Goal: Task Accomplishment & Management: Use online tool/utility

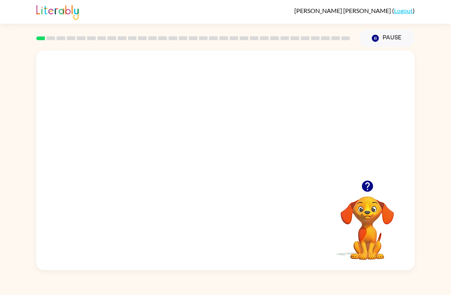
click at [358, 185] on button "button" at bounding box center [367, 185] width 19 height 19
click at [356, 183] on div "Your browser must support playing .mp4 files to use Literably. Please try using…" at bounding box center [225, 159] width 378 height 219
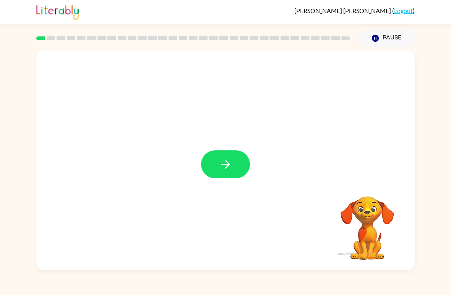
click at [230, 162] on icon "button" at bounding box center [225, 163] width 13 height 13
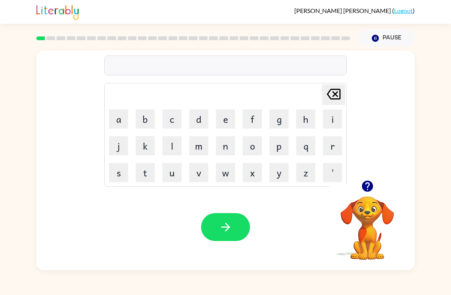
click at [281, 144] on button "p" at bounding box center [278, 145] width 19 height 19
click at [122, 117] on button "a" at bounding box center [118, 118] width 19 height 19
click at [195, 122] on button "d" at bounding box center [198, 118] width 19 height 19
click at [221, 224] on icon "button" at bounding box center [225, 226] width 13 height 13
click at [280, 141] on button "p" at bounding box center [278, 145] width 19 height 19
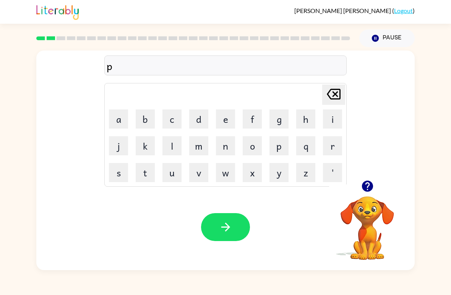
click at [254, 149] on button "o" at bounding box center [252, 145] width 19 height 19
click at [225, 169] on button "w" at bounding box center [225, 172] width 19 height 19
click at [370, 189] on icon "button" at bounding box center [366, 185] width 11 height 11
click at [338, 91] on icon "[PERSON_NAME] last character input" at bounding box center [333, 94] width 18 height 18
click at [361, 184] on icon "button" at bounding box center [367, 185] width 13 height 13
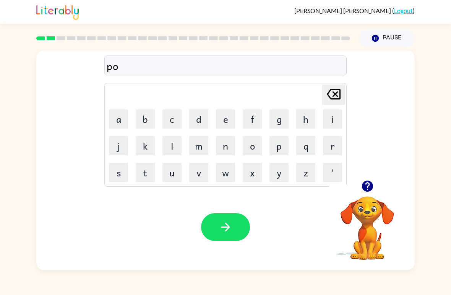
click at [224, 228] on icon "button" at bounding box center [225, 226] width 13 height 13
click at [225, 143] on button "n" at bounding box center [225, 145] width 19 height 19
click at [254, 147] on button "o" at bounding box center [252, 145] width 19 height 19
click at [324, 144] on button "r" at bounding box center [332, 145] width 19 height 19
click at [147, 171] on button "t" at bounding box center [145, 172] width 19 height 19
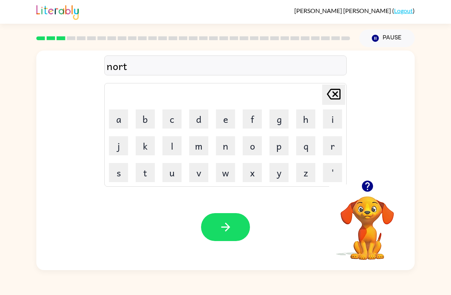
click at [309, 113] on button "h" at bounding box center [305, 118] width 19 height 19
click at [238, 235] on button "button" at bounding box center [225, 227] width 49 height 28
click at [122, 173] on button "s" at bounding box center [118, 172] width 19 height 19
click at [229, 173] on button "w" at bounding box center [225, 172] width 19 height 19
click at [329, 121] on button "i" at bounding box center [332, 118] width 19 height 19
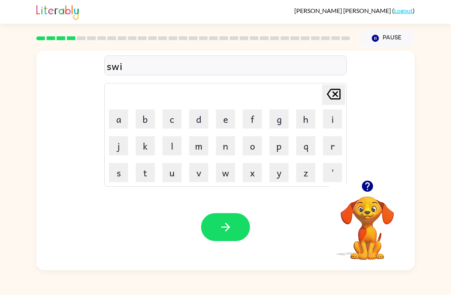
click at [201, 144] on button "m" at bounding box center [198, 145] width 19 height 19
click at [233, 219] on button "button" at bounding box center [225, 227] width 49 height 28
click at [370, 188] on icon "button" at bounding box center [366, 185] width 11 height 11
click at [118, 165] on button "s" at bounding box center [118, 172] width 19 height 19
click at [172, 117] on button "c" at bounding box center [171, 118] width 19 height 19
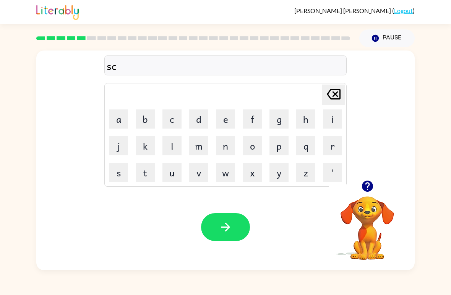
click at [124, 118] on button "a" at bounding box center [118, 118] width 19 height 19
click at [223, 171] on button "w" at bounding box center [225, 172] width 19 height 19
click at [144, 176] on button "t" at bounding box center [145, 172] width 19 height 19
click at [230, 227] on icon "button" at bounding box center [225, 226] width 13 height 13
click at [368, 188] on icon "button" at bounding box center [366, 185] width 11 height 11
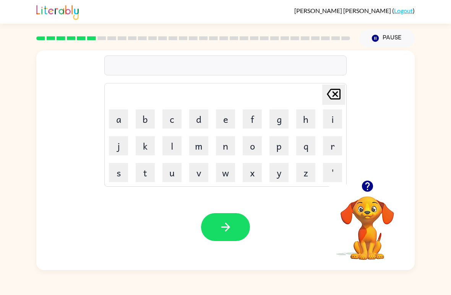
click at [120, 115] on button "a" at bounding box center [118, 118] width 19 height 19
click at [198, 145] on button "m" at bounding box center [198, 145] width 19 height 19
click at [227, 117] on button "e" at bounding box center [225, 118] width 19 height 19
click at [219, 222] on icon "button" at bounding box center [225, 226] width 13 height 13
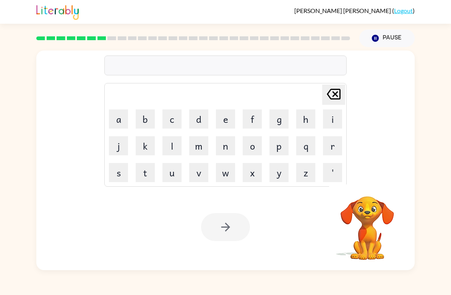
click at [116, 175] on button "s" at bounding box center [118, 172] width 19 height 19
click at [177, 118] on button "c" at bounding box center [171, 118] width 19 height 19
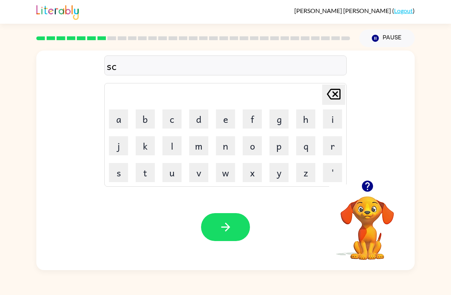
click at [330, 148] on button "r" at bounding box center [332, 145] width 19 height 19
click at [334, 116] on button "i" at bounding box center [332, 118] width 19 height 19
click at [147, 110] on button "b" at bounding box center [145, 118] width 19 height 19
click at [172, 144] on button "l" at bounding box center [171, 145] width 19 height 19
click at [232, 226] on icon "button" at bounding box center [225, 226] width 13 height 13
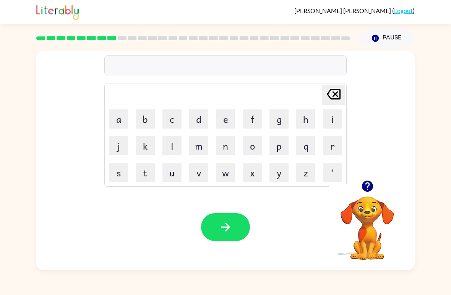
click at [366, 189] on icon "button" at bounding box center [366, 185] width 11 height 11
click at [282, 117] on button "g" at bounding box center [278, 118] width 19 height 19
click at [121, 117] on button "a" at bounding box center [118, 118] width 19 height 19
click at [338, 92] on icon "[PERSON_NAME] last character input" at bounding box center [333, 94] width 18 height 18
click at [330, 141] on button "r" at bounding box center [332, 145] width 19 height 19
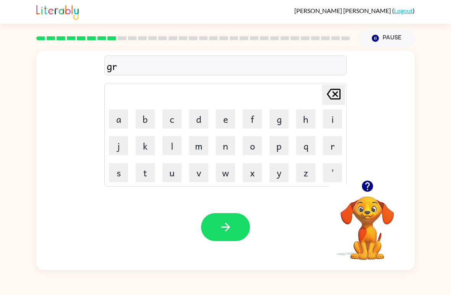
click at [121, 115] on button "a" at bounding box center [118, 118] width 19 height 19
click at [254, 117] on button "f" at bounding box center [252, 118] width 19 height 19
click at [145, 175] on button "t" at bounding box center [145, 172] width 19 height 19
click at [240, 221] on button "button" at bounding box center [225, 227] width 49 height 28
click at [281, 145] on button "p" at bounding box center [278, 145] width 19 height 19
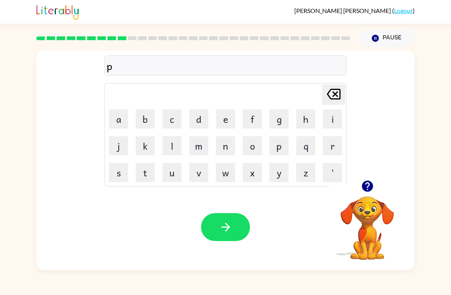
click at [250, 144] on button "o" at bounding box center [252, 145] width 19 height 19
click at [282, 170] on button "y" at bounding box center [278, 172] width 19 height 19
click at [223, 149] on button "n" at bounding box center [225, 145] width 19 height 19
click at [149, 173] on button "t" at bounding box center [145, 172] width 19 height 19
click at [228, 236] on button "button" at bounding box center [225, 227] width 49 height 28
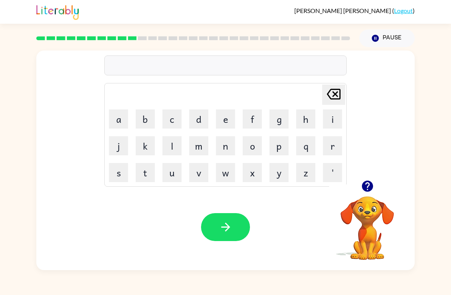
click at [373, 188] on icon "button" at bounding box center [367, 185] width 13 height 13
click at [181, 117] on button "c" at bounding box center [171, 118] width 19 height 19
click at [178, 115] on button "c" at bounding box center [171, 118] width 19 height 19
click at [179, 115] on button "c" at bounding box center [171, 118] width 19 height 19
click at [180, 113] on button "c" at bounding box center [171, 118] width 19 height 19
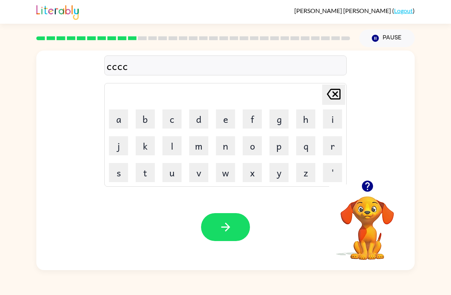
click at [187, 125] on td "d" at bounding box center [199, 119] width 26 height 26
click at [188, 115] on td "d" at bounding box center [199, 119] width 26 height 26
click at [181, 117] on button "c" at bounding box center [171, 118] width 19 height 19
click at [179, 123] on button "c" at bounding box center [171, 118] width 19 height 19
click at [171, 128] on button "c" at bounding box center [171, 118] width 19 height 19
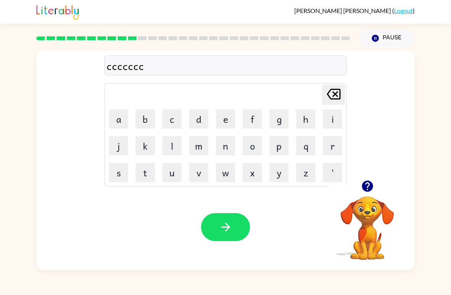
click at [169, 123] on button "c" at bounding box center [171, 118] width 19 height 19
click at [173, 119] on button "c" at bounding box center [171, 118] width 19 height 19
click at [172, 121] on button "c" at bounding box center [171, 118] width 19 height 19
click at [175, 121] on button "c" at bounding box center [171, 118] width 19 height 19
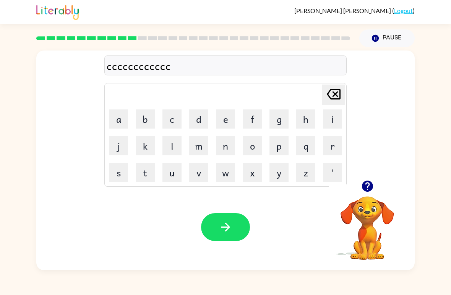
click at [173, 120] on button "c" at bounding box center [171, 118] width 19 height 19
click at [177, 121] on button "c" at bounding box center [171, 118] width 19 height 19
click at [178, 120] on button "c" at bounding box center [171, 118] width 19 height 19
click at [178, 115] on button "c" at bounding box center [171, 118] width 19 height 19
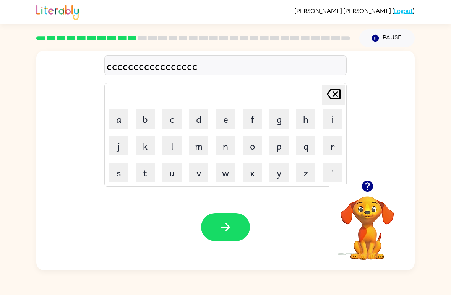
click at [179, 117] on button "c" at bounding box center [171, 118] width 19 height 19
click at [331, 101] on icon "[PERSON_NAME] last character input" at bounding box center [333, 94] width 18 height 18
click at [333, 95] on icon "[PERSON_NAME] last character input" at bounding box center [333, 94] width 18 height 18
click at [332, 95] on icon "[PERSON_NAME] last character input" at bounding box center [333, 94] width 18 height 18
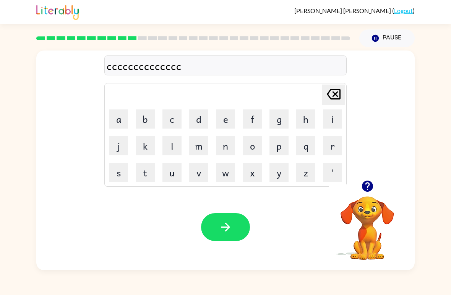
click at [334, 90] on icon at bounding box center [334, 94] width 14 height 11
click at [333, 91] on icon "[PERSON_NAME] last character input" at bounding box center [333, 94] width 18 height 18
click at [338, 88] on icon "[PERSON_NAME] last character input" at bounding box center [333, 94] width 18 height 18
click at [337, 90] on icon at bounding box center [334, 94] width 14 height 11
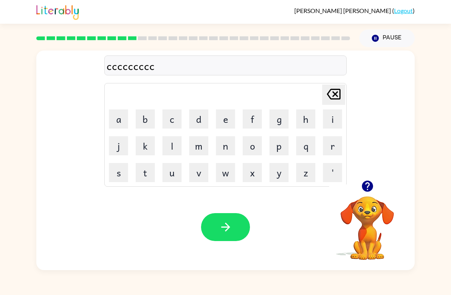
click at [337, 90] on icon at bounding box center [334, 94] width 14 height 11
click at [337, 91] on icon "[PERSON_NAME] last character input" at bounding box center [333, 94] width 18 height 18
click at [337, 90] on icon at bounding box center [334, 94] width 14 height 11
click at [338, 91] on icon "[PERSON_NAME] last character input" at bounding box center [333, 94] width 18 height 18
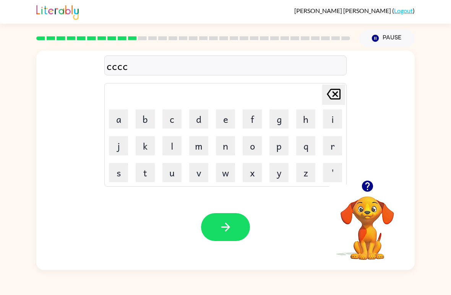
click at [339, 91] on icon "[PERSON_NAME] last character input" at bounding box center [333, 94] width 18 height 18
click at [338, 91] on icon "[PERSON_NAME] last character input" at bounding box center [333, 94] width 18 height 18
click at [334, 91] on icon "[PERSON_NAME] last character input" at bounding box center [333, 94] width 18 height 18
click at [359, 186] on button "button" at bounding box center [367, 185] width 19 height 19
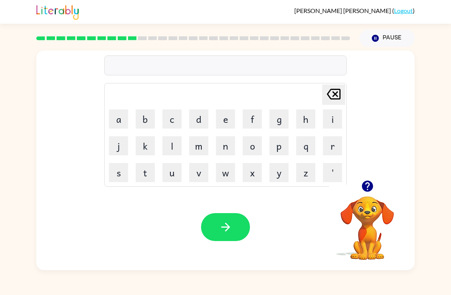
click at [252, 69] on div at bounding box center [225, 65] width 242 height 20
click at [171, 167] on button "u" at bounding box center [171, 172] width 19 height 19
click at [222, 143] on button "n" at bounding box center [225, 145] width 19 height 19
click at [252, 118] on button "f" at bounding box center [252, 118] width 19 height 19
click at [243, 142] on button "o" at bounding box center [252, 145] width 19 height 19
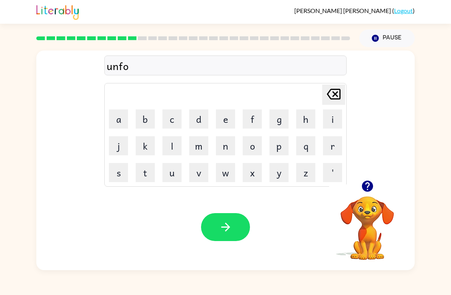
click at [172, 144] on button "l" at bounding box center [171, 145] width 19 height 19
click at [198, 119] on button "d" at bounding box center [198, 118] width 19 height 19
click at [227, 216] on button "button" at bounding box center [225, 227] width 49 height 28
click at [150, 113] on button "b" at bounding box center [145, 118] width 19 height 19
click at [249, 140] on button "o" at bounding box center [252, 145] width 19 height 19
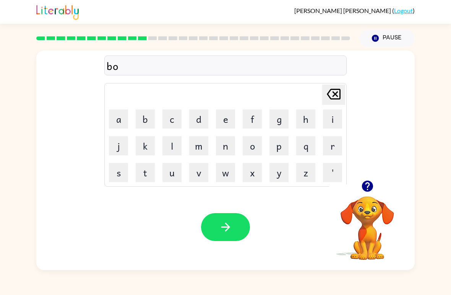
click at [233, 179] on button "w" at bounding box center [225, 172] width 19 height 19
click at [225, 163] on button "w" at bounding box center [225, 172] width 19 height 19
click at [335, 91] on icon "[PERSON_NAME] last character input" at bounding box center [333, 94] width 18 height 18
click at [149, 173] on button "t" at bounding box center [145, 172] width 19 height 19
click at [235, 224] on button "button" at bounding box center [225, 227] width 49 height 28
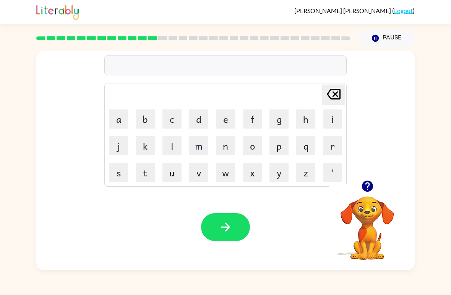
click at [202, 144] on button "m" at bounding box center [198, 145] width 19 height 19
click at [169, 172] on button "u" at bounding box center [171, 172] width 19 height 19
click at [114, 177] on button "s" at bounding box center [118, 172] width 19 height 19
click at [142, 170] on button "t" at bounding box center [145, 172] width 19 height 19
click at [120, 124] on button "a" at bounding box center [118, 118] width 19 height 19
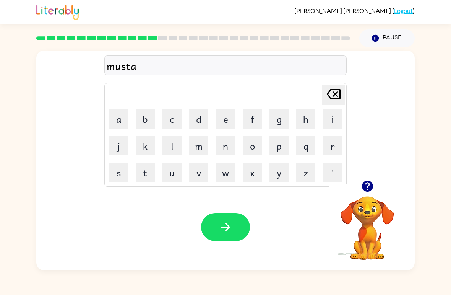
click at [281, 181] on button "y" at bounding box center [278, 172] width 19 height 19
click at [173, 120] on button "c" at bounding box center [171, 118] width 19 height 19
click at [227, 223] on icon "button" at bounding box center [225, 226] width 13 height 13
click at [173, 124] on button "c" at bounding box center [171, 118] width 19 height 19
click at [117, 117] on button "a" at bounding box center [118, 118] width 19 height 19
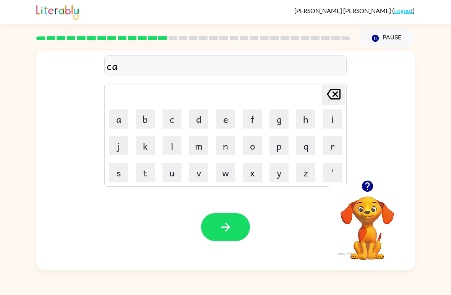
click at [274, 177] on button "y" at bounding box center [278, 172] width 19 height 19
click at [223, 146] on button "n" at bounding box center [225, 145] width 19 height 19
click at [175, 146] on button "l" at bounding box center [171, 145] width 19 height 19
click at [227, 119] on button "e" at bounding box center [225, 118] width 19 height 19
click at [368, 187] on icon "button" at bounding box center [367, 185] width 13 height 13
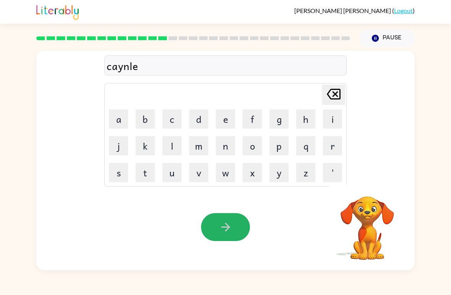
click at [230, 227] on icon "button" at bounding box center [225, 226] width 13 height 13
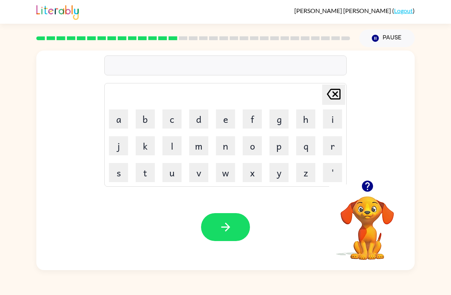
click at [364, 190] on icon "button" at bounding box center [366, 185] width 11 height 11
click at [202, 117] on button "d" at bounding box center [198, 118] width 19 height 19
click at [175, 170] on button "u" at bounding box center [171, 172] width 19 height 19
click at [175, 141] on button "l" at bounding box center [171, 145] width 19 height 19
click at [124, 123] on button "a" at bounding box center [118, 118] width 19 height 19
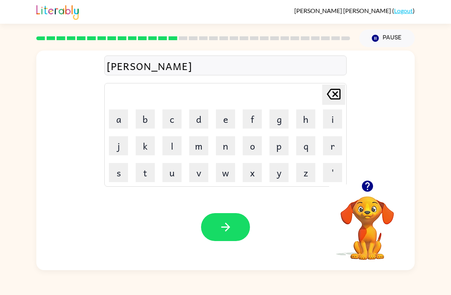
click at [276, 181] on button "y" at bounding box center [278, 172] width 19 height 19
click at [236, 218] on button "button" at bounding box center [225, 227] width 49 height 28
click at [173, 115] on button "c" at bounding box center [171, 118] width 19 height 19
click at [257, 142] on button "o" at bounding box center [252, 145] width 19 height 19
click at [334, 147] on button "r" at bounding box center [332, 145] width 19 height 19
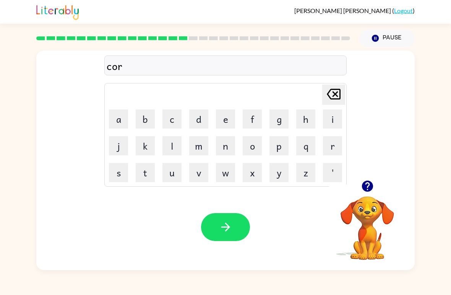
click at [204, 118] on button "d" at bounding box center [198, 118] width 19 height 19
click at [234, 219] on button "button" at bounding box center [225, 227] width 49 height 28
click at [304, 171] on button "z" at bounding box center [305, 172] width 19 height 19
click at [336, 123] on button "i" at bounding box center [332, 118] width 19 height 19
click at [283, 141] on button "p" at bounding box center [278, 145] width 19 height 19
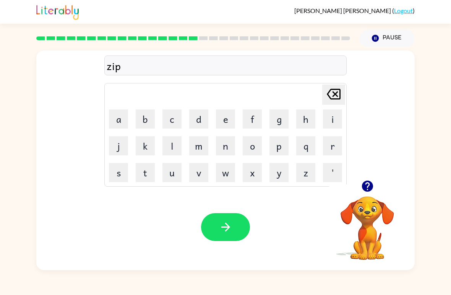
click at [225, 227] on icon "button" at bounding box center [225, 226] width 9 height 9
click at [200, 115] on button "d" at bounding box center [198, 118] width 19 height 19
click at [323, 147] on button "r" at bounding box center [332, 145] width 19 height 19
click at [251, 145] on button "o" at bounding box center [252, 145] width 19 height 19
click at [282, 144] on button "p" at bounding box center [278, 145] width 19 height 19
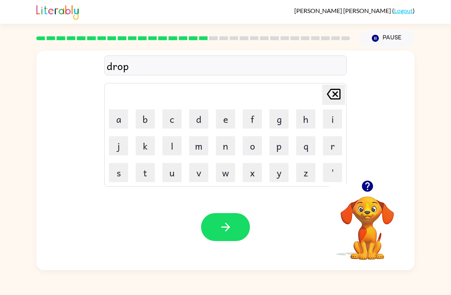
click at [329, 118] on button "i" at bounding box center [332, 118] width 19 height 19
click at [224, 144] on button "n" at bounding box center [225, 145] width 19 height 19
click at [285, 122] on button "g" at bounding box center [278, 118] width 19 height 19
click at [235, 220] on button "button" at bounding box center [225, 227] width 49 height 28
click at [308, 121] on button "h" at bounding box center [305, 118] width 19 height 19
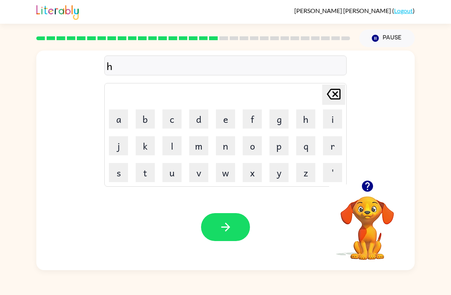
click at [324, 117] on button "i" at bounding box center [332, 118] width 19 height 19
click at [332, 146] on button "r" at bounding box center [332, 145] width 19 height 19
click at [229, 217] on button "button" at bounding box center [225, 227] width 49 height 28
click at [332, 151] on button "r" at bounding box center [332, 145] width 19 height 19
click at [231, 115] on button "e" at bounding box center [225, 118] width 19 height 19
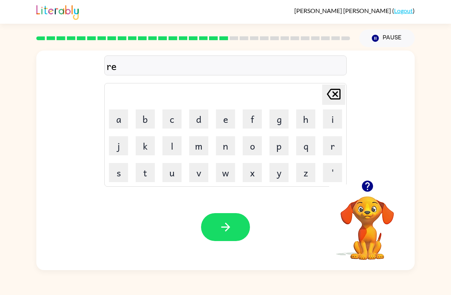
click at [173, 119] on button "c" at bounding box center [171, 118] width 19 height 19
click at [307, 118] on button "h" at bounding box center [305, 118] width 19 height 19
click at [225, 118] on button "e" at bounding box center [225, 118] width 19 height 19
click at [240, 218] on button "button" at bounding box center [225, 227] width 49 height 28
click at [301, 128] on button "h" at bounding box center [305, 118] width 19 height 19
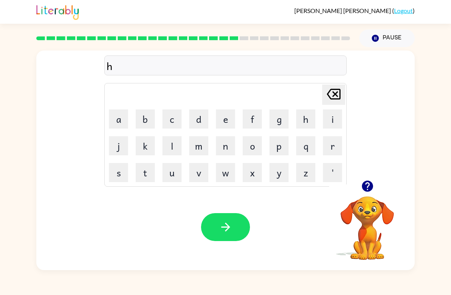
click at [333, 120] on button "i" at bounding box center [332, 118] width 19 height 19
click at [232, 148] on button "n" at bounding box center [225, 145] width 19 height 19
click at [149, 166] on button "t" at bounding box center [145, 172] width 19 height 19
click at [176, 144] on button "l" at bounding box center [171, 145] width 19 height 19
click at [332, 93] on icon "[PERSON_NAME] last character input" at bounding box center [333, 94] width 18 height 18
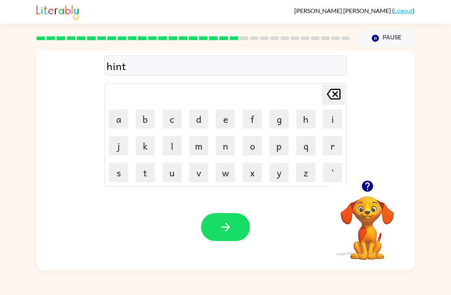
click at [331, 112] on button "i" at bounding box center [332, 118] width 19 height 19
click at [201, 118] on button "d" at bounding box center [198, 118] width 19 height 19
click at [241, 224] on button "button" at bounding box center [225, 227] width 49 height 28
click at [331, 145] on button "r" at bounding box center [332, 145] width 19 height 19
click at [172, 173] on button "u" at bounding box center [171, 172] width 19 height 19
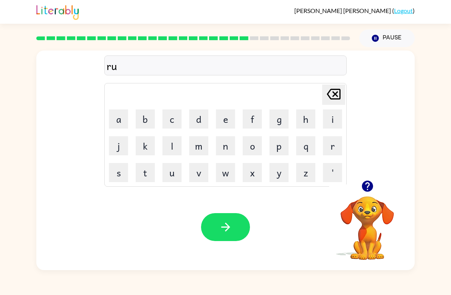
click at [282, 173] on button "y" at bounding box center [278, 172] width 19 height 19
click at [125, 175] on button "s" at bounding box center [118, 172] width 19 height 19
click at [238, 223] on button "button" at bounding box center [225, 227] width 49 height 28
click at [333, 145] on button "r" at bounding box center [332, 145] width 19 height 19
click at [226, 114] on button "e" at bounding box center [225, 118] width 19 height 19
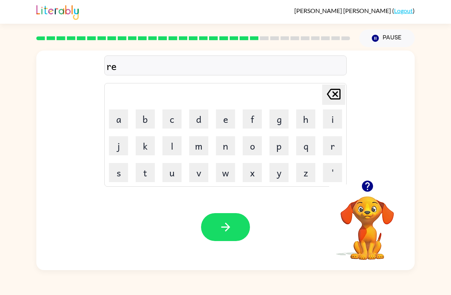
click at [280, 170] on button "y" at bounding box center [278, 172] width 19 height 19
click at [223, 143] on button "n" at bounding box center [225, 145] width 19 height 19
click at [172, 120] on button "c" at bounding box center [171, 118] width 19 height 19
click at [253, 144] on button "o" at bounding box center [252, 145] width 19 height 19
click at [227, 169] on button "w" at bounding box center [225, 172] width 19 height 19
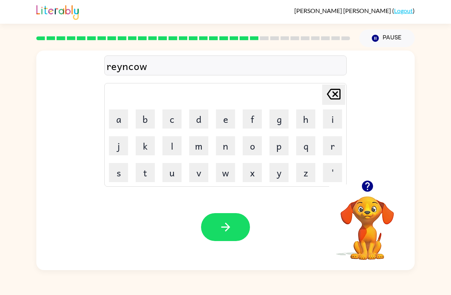
click at [144, 168] on button "t" at bounding box center [145, 172] width 19 height 19
click at [218, 222] on button "button" at bounding box center [225, 227] width 49 height 28
click at [363, 188] on icon "button" at bounding box center [366, 185] width 11 height 11
click at [329, 149] on button "r" at bounding box center [332, 145] width 19 height 19
click at [175, 176] on button "u" at bounding box center [171, 172] width 19 height 19
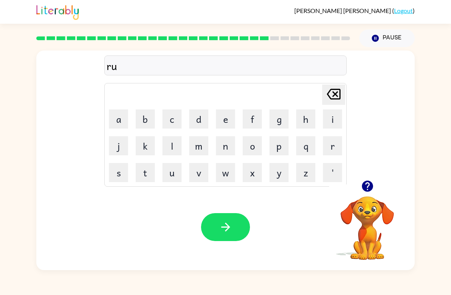
click at [201, 143] on button "m" at bounding box center [198, 145] width 19 height 19
click at [126, 118] on button "a" at bounding box center [118, 118] width 19 height 19
click at [332, 148] on button "r" at bounding box center [332, 145] width 19 height 19
click at [176, 116] on button "c" at bounding box center [171, 118] width 19 height 19
click at [237, 228] on button "button" at bounding box center [225, 227] width 49 height 28
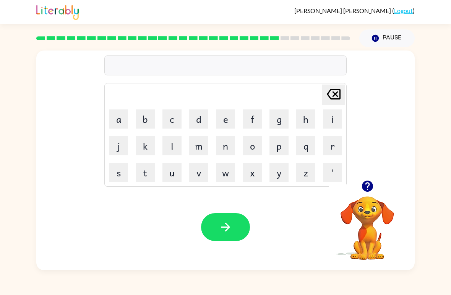
click at [125, 113] on button "a" at bounding box center [118, 118] width 19 height 19
click at [202, 121] on button "d" at bounding box center [198, 118] width 19 height 19
click at [201, 170] on button "v" at bounding box center [198, 172] width 19 height 19
click at [123, 121] on button "a" at bounding box center [118, 118] width 19 height 19
click at [230, 147] on button "n" at bounding box center [225, 145] width 19 height 19
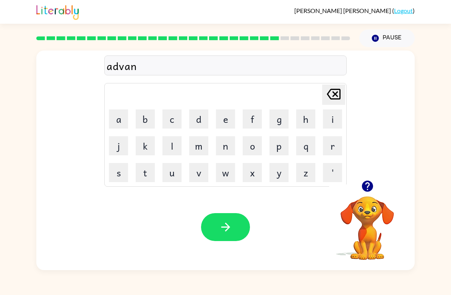
click at [123, 169] on button "s" at bounding box center [118, 172] width 19 height 19
click at [335, 120] on button "i" at bounding box center [332, 118] width 19 height 19
click at [229, 146] on button "n" at bounding box center [225, 145] width 19 height 19
click at [280, 125] on button "g" at bounding box center [278, 118] width 19 height 19
click at [231, 222] on icon "button" at bounding box center [225, 226] width 13 height 13
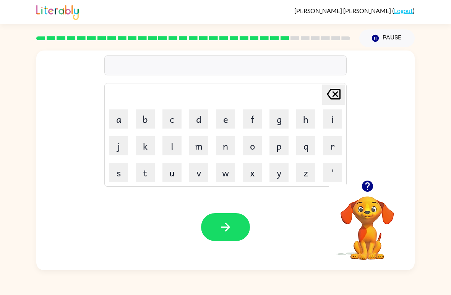
click at [306, 144] on button "q" at bounding box center [305, 145] width 19 height 19
click at [335, 91] on icon "[PERSON_NAME] last character input" at bounding box center [333, 94] width 18 height 18
click at [128, 172] on button "s" at bounding box center [118, 172] width 19 height 19
click at [174, 169] on button "u" at bounding box center [171, 172] width 19 height 19
click at [229, 143] on button "n" at bounding box center [225, 145] width 19 height 19
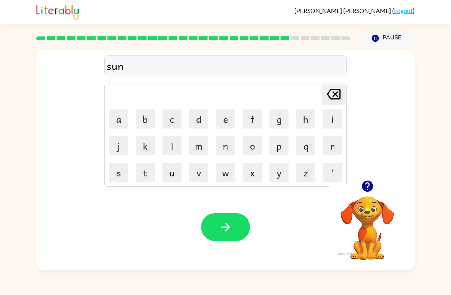
click at [175, 144] on button "l" at bounding box center [171, 145] width 19 height 19
click at [332, 116] on button "i" at bounding box center [332, 118] width 19 height 19
click at [148, 176] on button "t" at bounding box center [145, 172] width 19 height 19
click at [228, 216] on button "button" at bounding box center [225, 227] width 49 height 28
click at [204, 115] on button "d" at bounding box center [198, 118] width 19 height 19
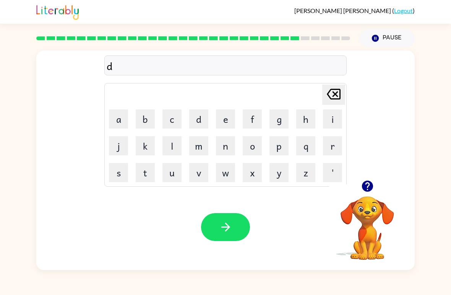
click at [204, 176] on button "v" at bounding box center [198, 172] width 19 height 19
click at [337, 96] on icon at bounding box center [334, 94] width 14 height 11
click at [175, 175] on button "u" at bounding box center [171, 172] width 19 height 19
click at [125, 172] on button "s" at bounding box center [118, 172] width 19 height 19
click at [175, 113] on button "c" at bounding box center [171, 118] width 19 height 19
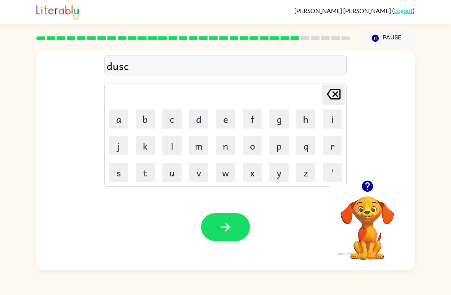
click at [173, 168] on button "u" at bounding box center [171, 172] width 19 height 19
click at [199, 171] on button "v" at bounding box center [198, 172] width 19 height 19
click at [225, 119] on button "e" at bounding box center [225, 118] width 19 height 19
click at [335, 146] on button "r" at bounding box center [332, 145] width 19 height 19
click at [235, 223] on button "button" at bounding box center [225, 227] width 49 height 28
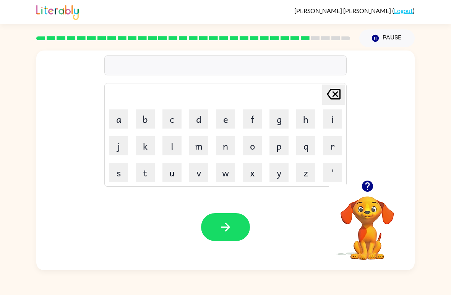
click at [201, 146] on button "m" at bounding box center [198, 145] width 19 height 19
click at [257, 146] on button "o" at bounding box center [252, 145] width 19 height 19
click at [233, 175] on button "w" at bounding box center [225, 172] width 19 height 19
click at [230, 151] on button "n" at bounding box center [225, 145] width 19 height 19
click at [231, 231] on icon "button" at bounding box center [225, 226] width 13 height 13
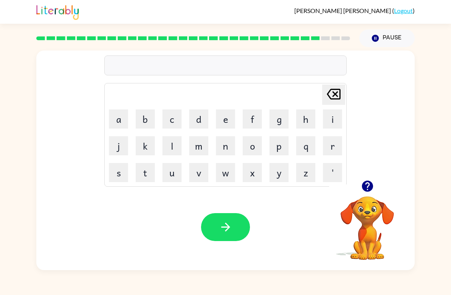
click at [225, 172] on button "w" at bounding box center [225, 172] width 19 height 19
click at [232, 114] on button "e" at bounding box center [225, 118] width 19 height 19
click at [178, 142] on button "l" at bounding box center [171, 145] width 19 height 19
click at [225, 119] on button "e" at bounding box center [225, 118] width 19 height 19
click at [228, 226] on icon "button" at bounding box center [225, 226] width 9 height 9
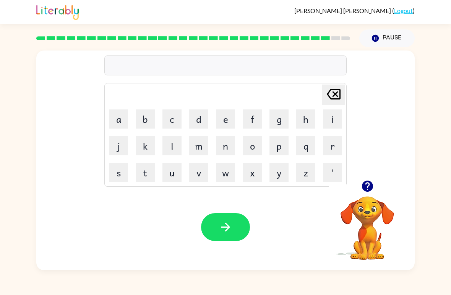
click at [146, 120] on button "b" at bounding box center [145, 118] width 19 height 19
click at [230, 123] on button "e" at bounding box center [225, 118] width 19 height 19
click at [228, 139] on button "n" at bounding box center [225, 145] width 19 height 19
click at [148, 169] on button "t" at bounding box center [145, 172] width 19 height 19
click at [231, 222] on icon "button" at bounding box center [225, 226] width 13 height 13
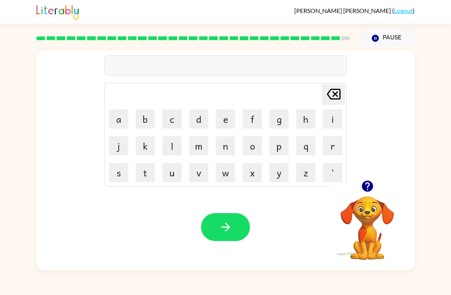
click at [127, 115] on button "a" at bounding box center [118, 118] width 19 height 19
click at [257, 119] on button "f" at bounding box center [252, 118] width 19 height 19
click at [144, 161] on td "t" at bounding box center [145, 172] width 26 height 26
click at [146, 178] on button "t" at bounding box center [145, 172] width 19 height 19
click at [223, 121] on button "e" at bounding box center [225, 118] width 19 height 19
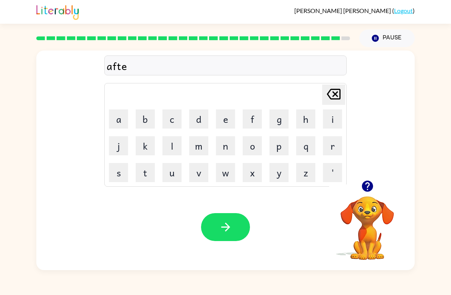
click at [333, 147] on button "r" at bounding box center [332, 145] width 19 height 19
click at [218, 145] on button "n" at bounding box center [225, 145] width 19 height 19
click at [255, 150] on button "o" at bounding box center [252, 145] width 19 height 19
click at [253, 148] on button "o" at bounding box center [252, 145] width 19 height 19
click at [229, 147] on button "n" at bounding box center [225, 145] width 19 height 19
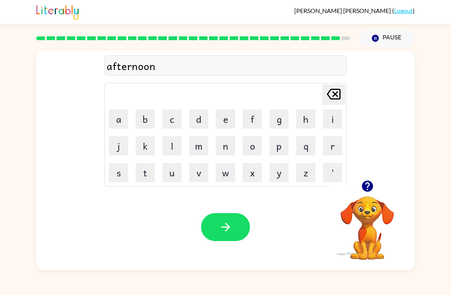
click at [230, 223] on icon "button" at bounding box center [225, 226] width 13 height 13
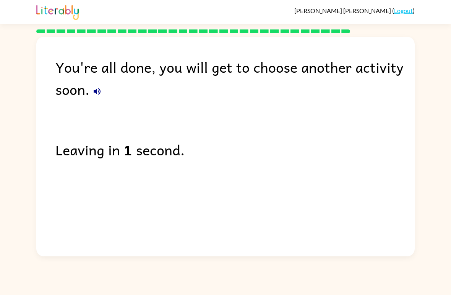
click at [100, 93] on icon "button" at bounding box center [97, 91] width 7 height 7
